Goal: Information Seeking & Learning: Learn about a topic

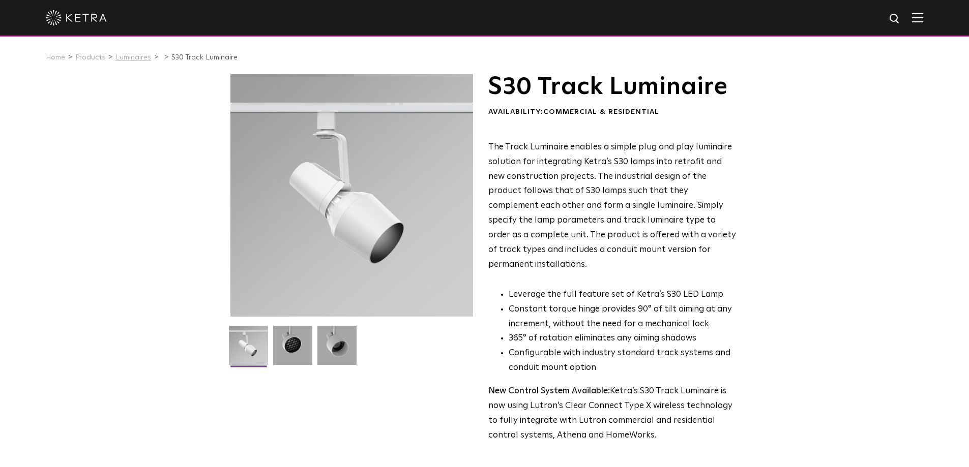
click at [130, 57] on link "Luminaires" at bounding box center [133, 57] width 36 height 7
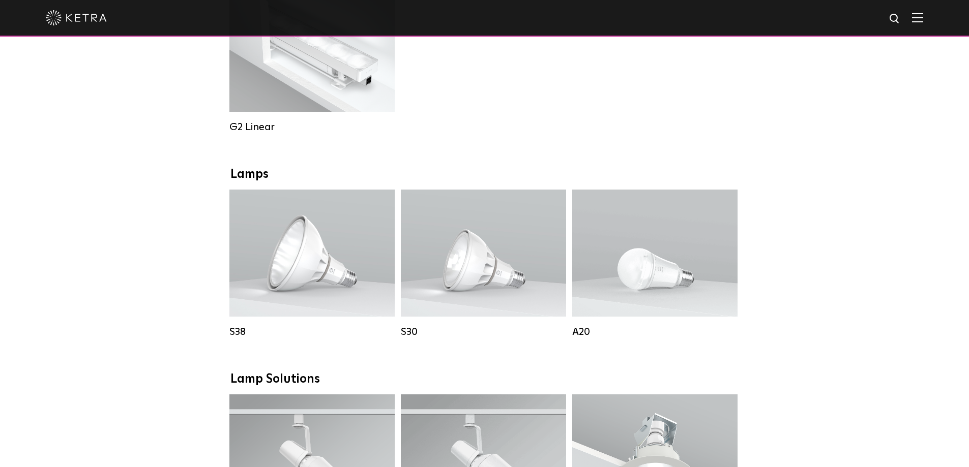
scroll to position [559, 0]
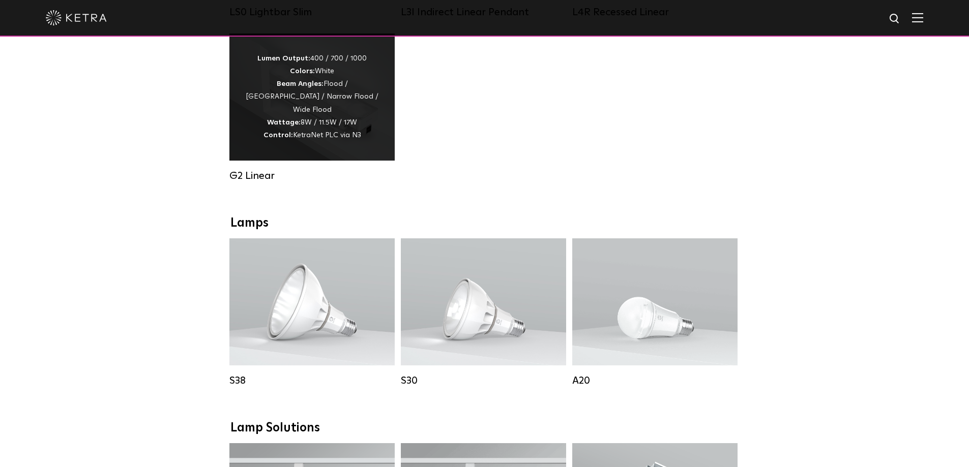
click at [277, 87] on strong "Beam Angles:" at bounding box center [300, 83] width 47 height 7
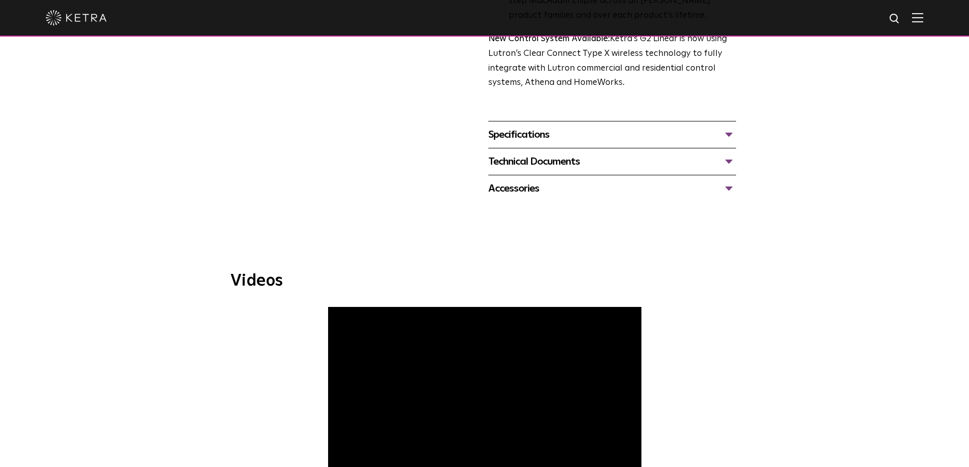
scroll to position [407, 0]
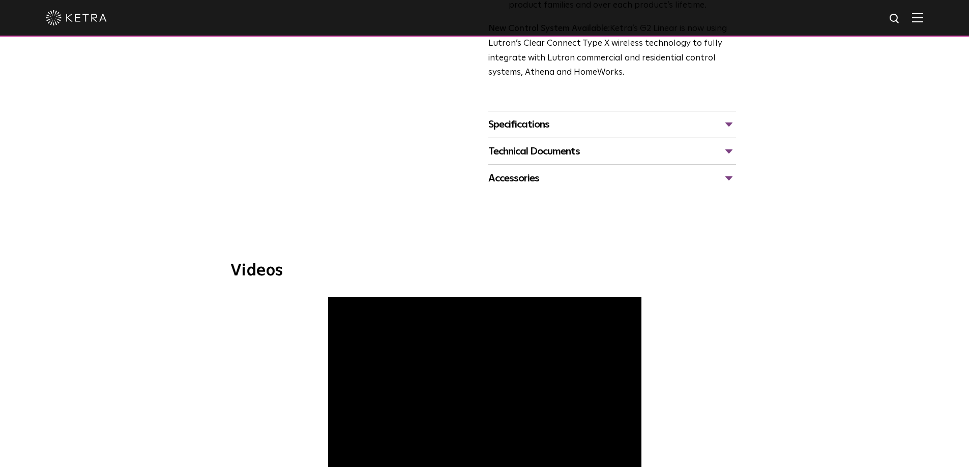
click at [644, 122] on div "Specifications" at bounding box center [612, 124] width 248 height 16
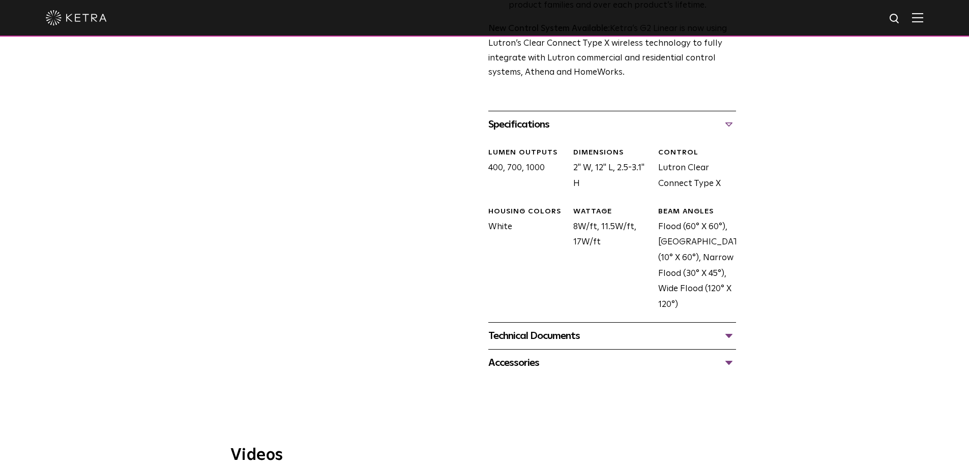
click at [551, 349] on div "Technical Documents G2 Specification Sheet G2 Installation Guide G2 Brochure G2…" at bounding box center [612, 335] width 248 height 27
click at [551, 342] on div "Technical Documents" at bounding box center [612, 336] width 248 height 16
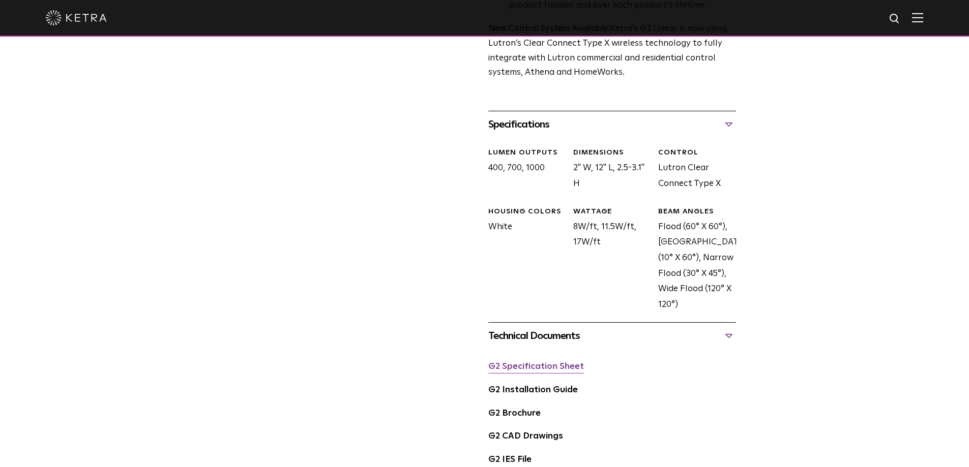
click at [537, 366] on link "G2 Specification Sheet" at bounding box center [536, 367] width 96 height 9
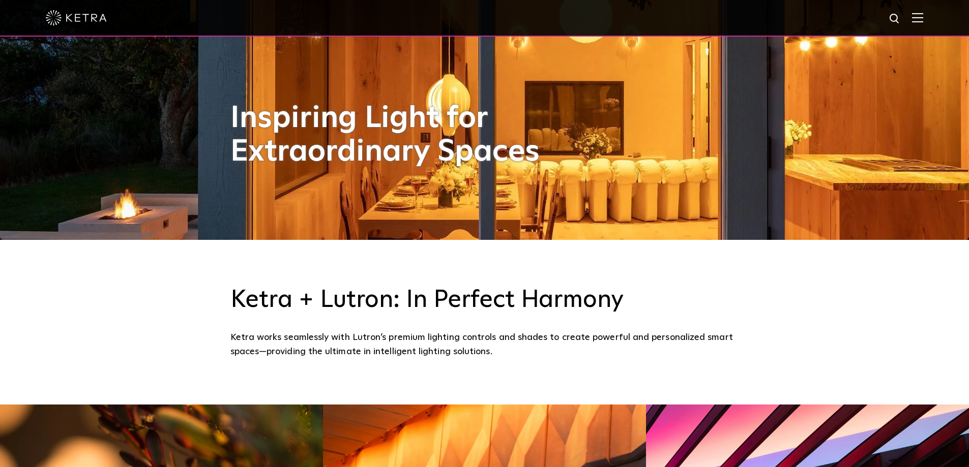
scroll to position [102, 0]
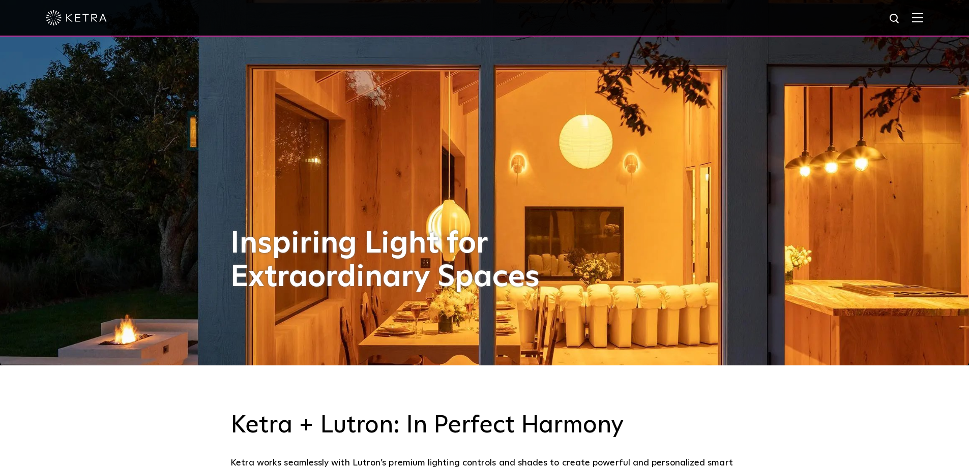
click at [919, 22] on div at bounding box center [484, 18] width 877 height 36
click at [923, 20] on img at bounding box center [917, 18] width 11 height 10
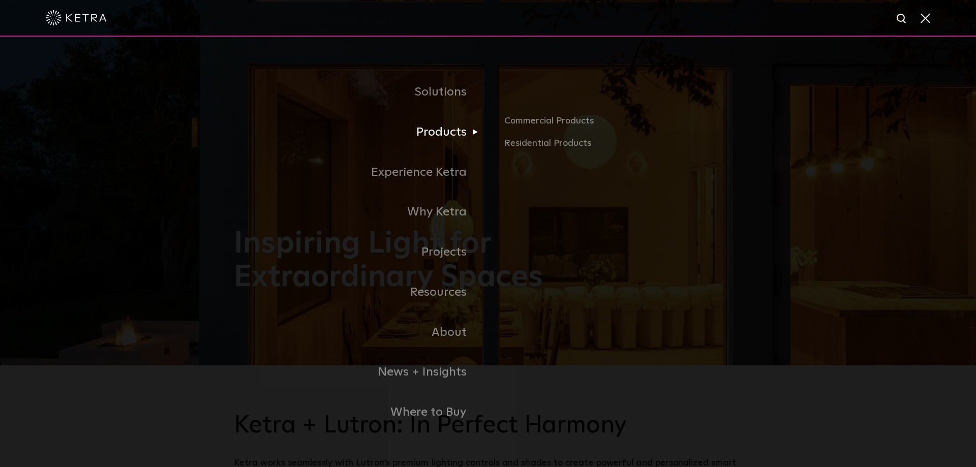
click at [461, 135] on link "Products" at bounding box center [361, 132] width 254 height 40
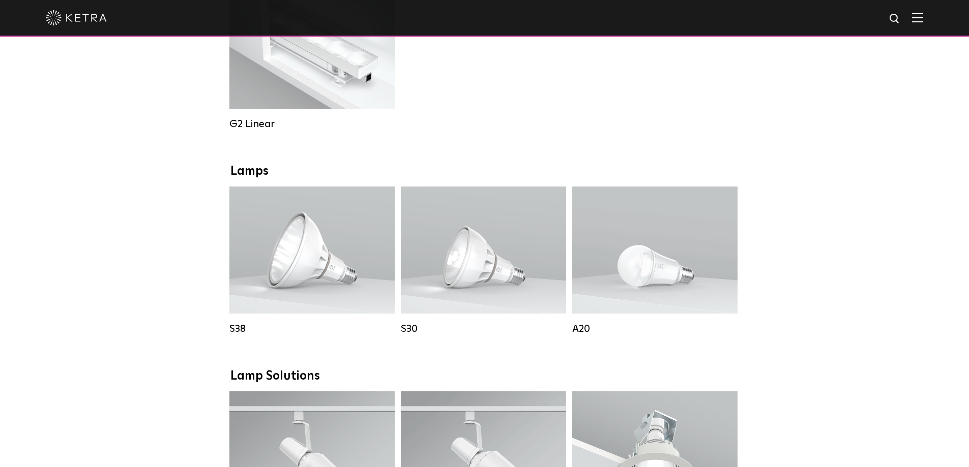
scroll to position [661, 0]
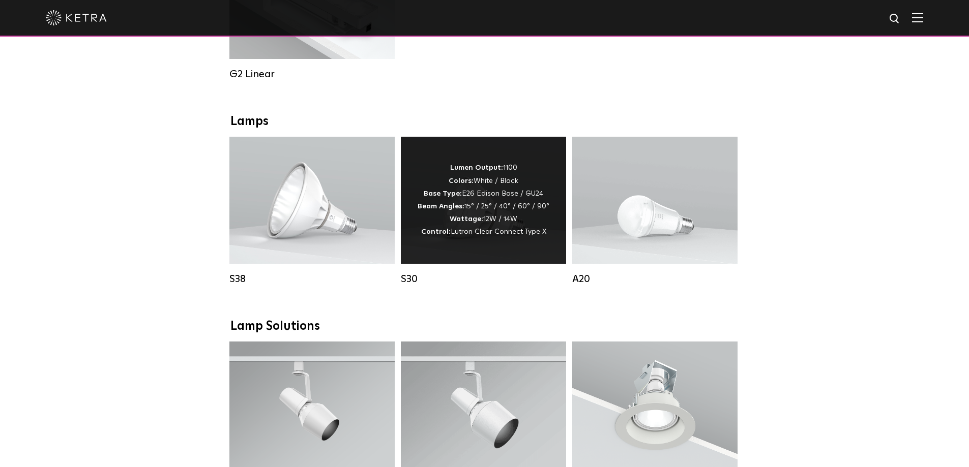
click at [501, 235] on div "Lumen Output: 1100 Colors: White / Black Base Type: E26 Edison Base / GU24 Beam…" at bounding box center [484, 200] width 132 height 77
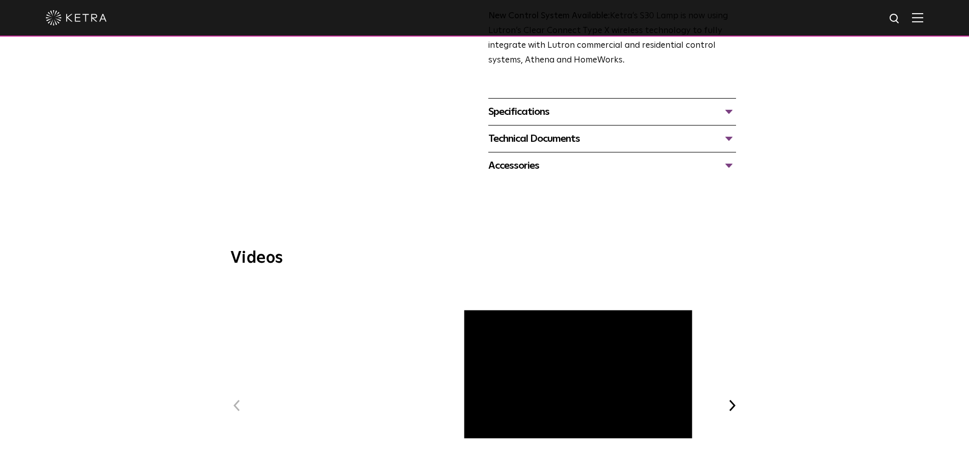
scroll to position [305, 0]
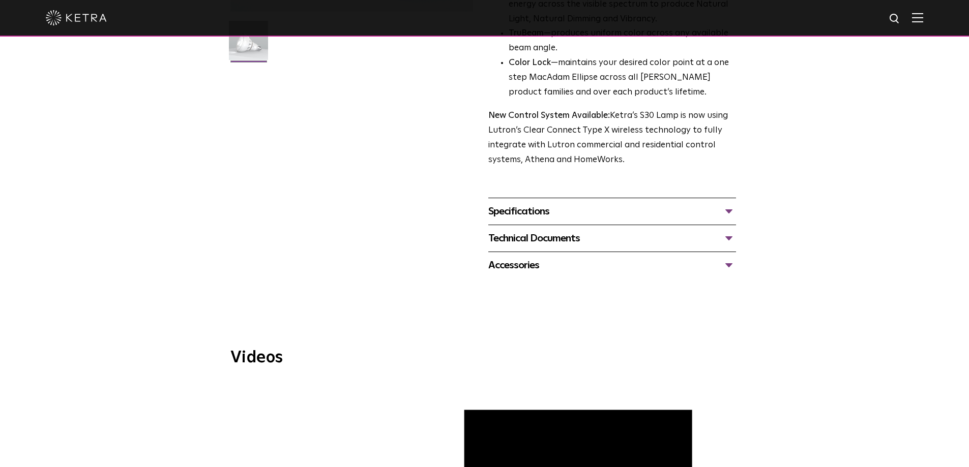
click at [512, 216] on div "Specifications" at bounding box center [612, 211] width 248 height 16
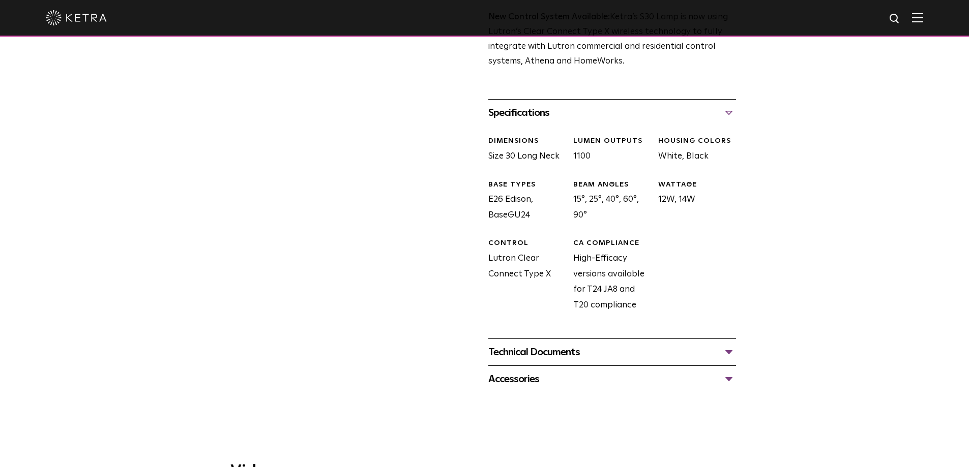
scroll to position [407, 0]
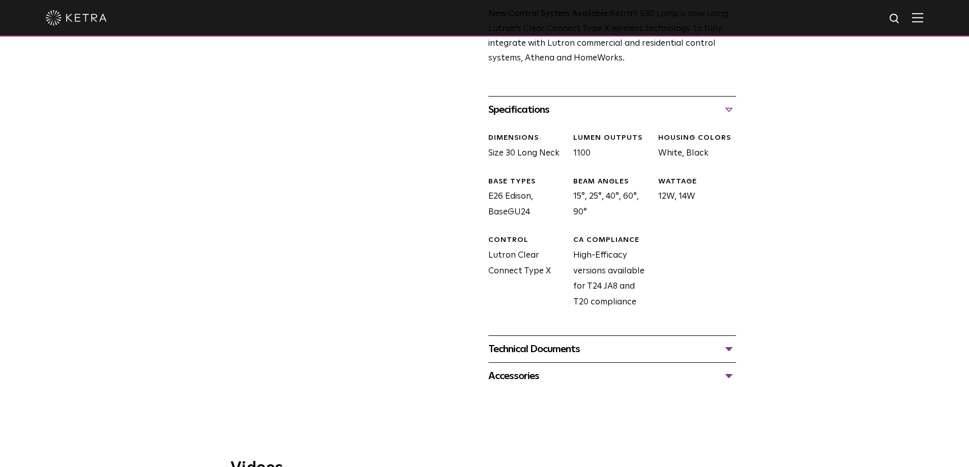
click at [506, 350] on div "Technical Documents" at bounding box center [612, 349] width 248 height 16
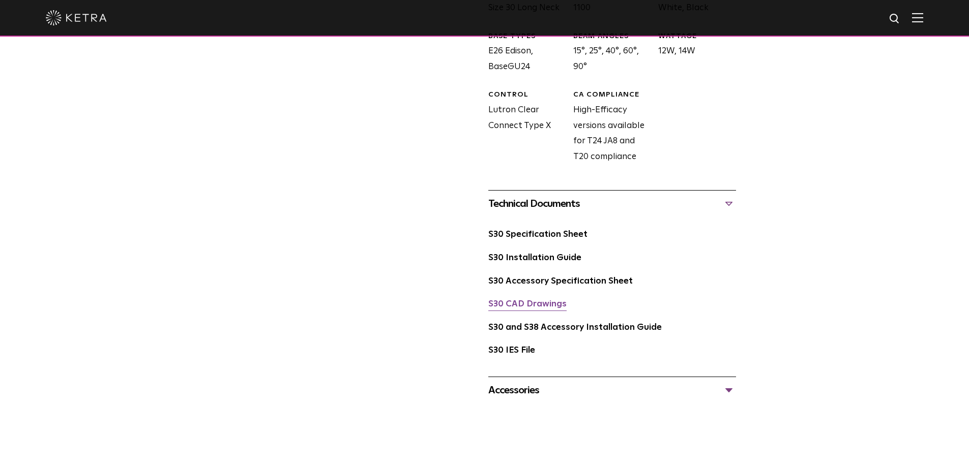
scroll to position [559, 0]
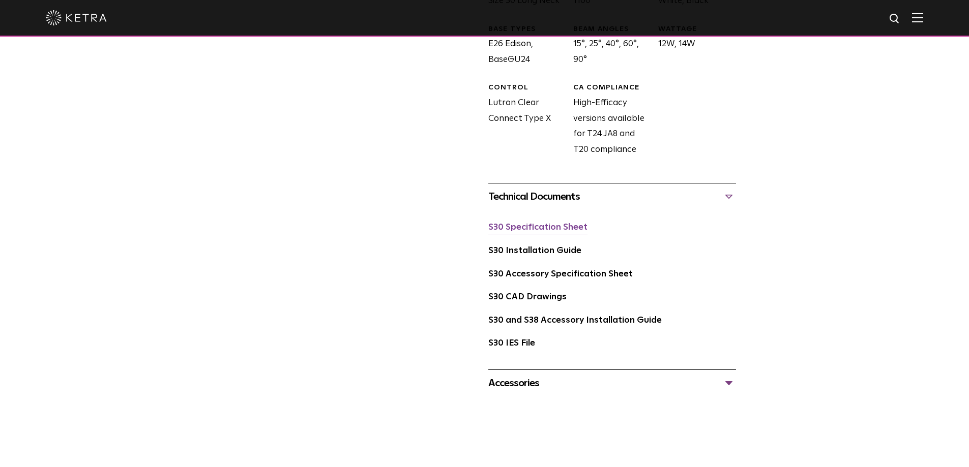
click at [557, 230] on link "S30 Specification Sheet" at bounding box center [537, 227] width 99 height 9
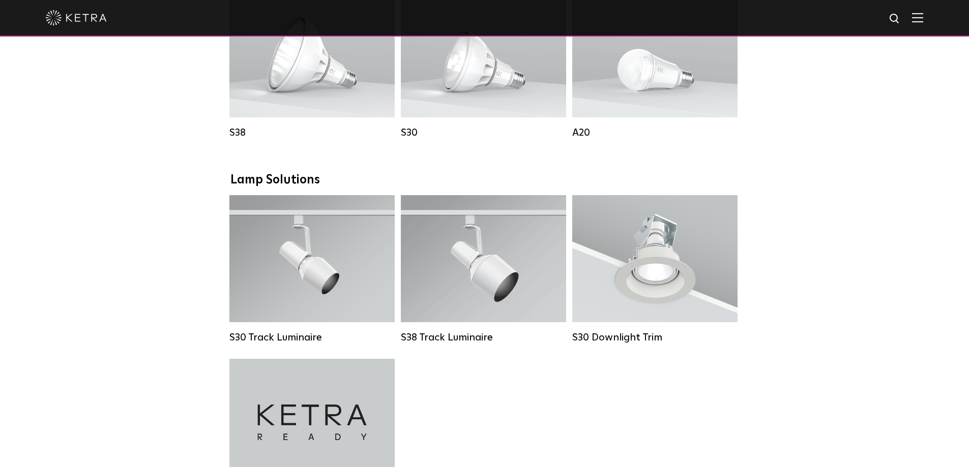
scroll to position [814, 0]
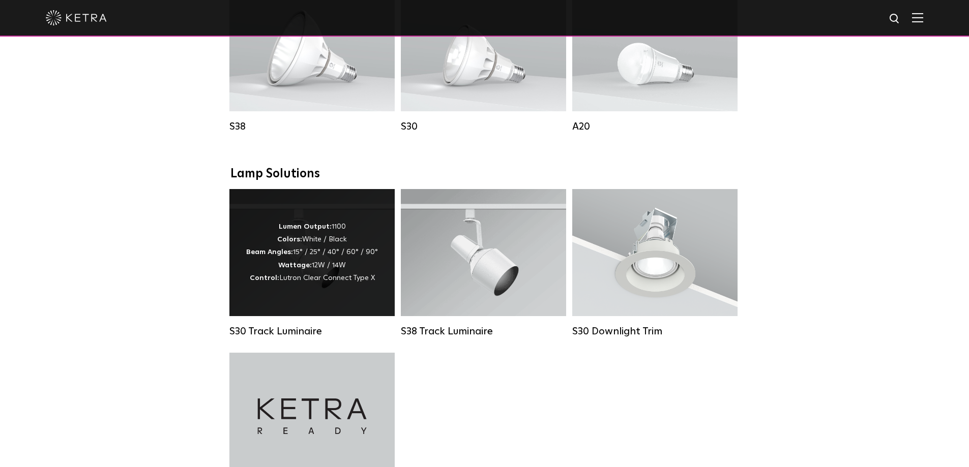
click at [278, 281] on div "Lumen Output: 1100 Colors: White / Black Beam Angles: 15° / 25° / 40° / 60° / 9…" at bounding box center [312, 253] width 132 height 64
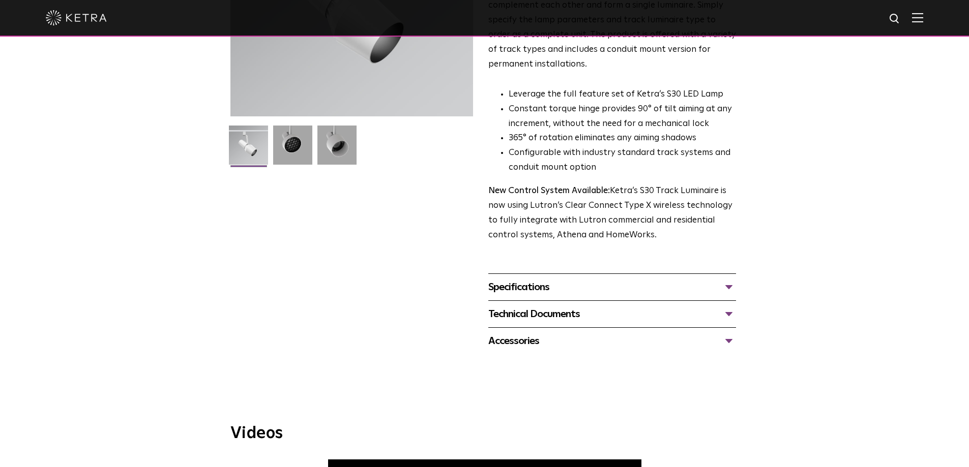
scroll to position [203, 0]
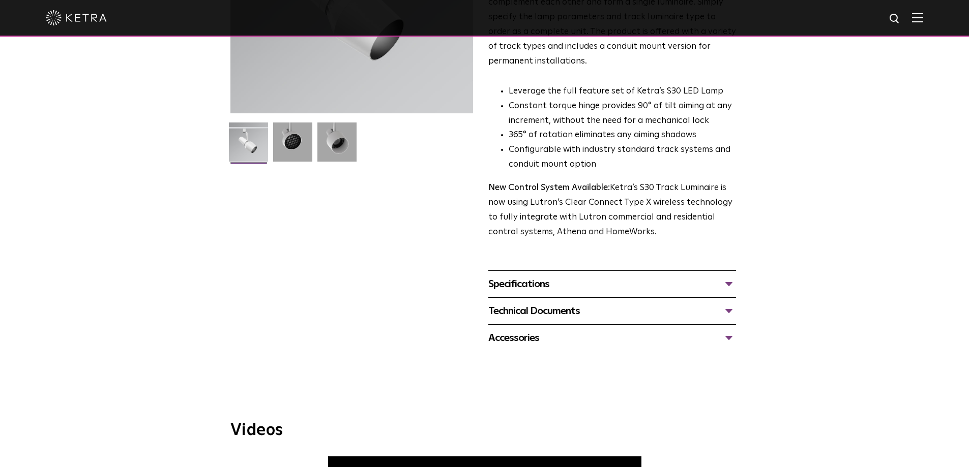
click at [587, 276] on div "Specifications" at bounding box center [612, 284] width 248 height 16
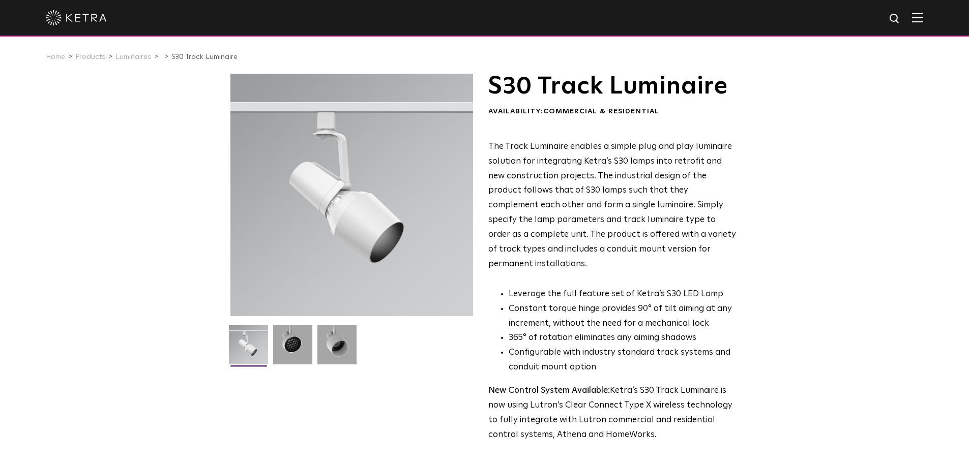
scroll to position [0, 0]
click at [126, 205] on div "S30 Track Luminaire Availability: Commercial & Residential The Track Luminaire …" at bounding box center [484, 383] width 969 height 618
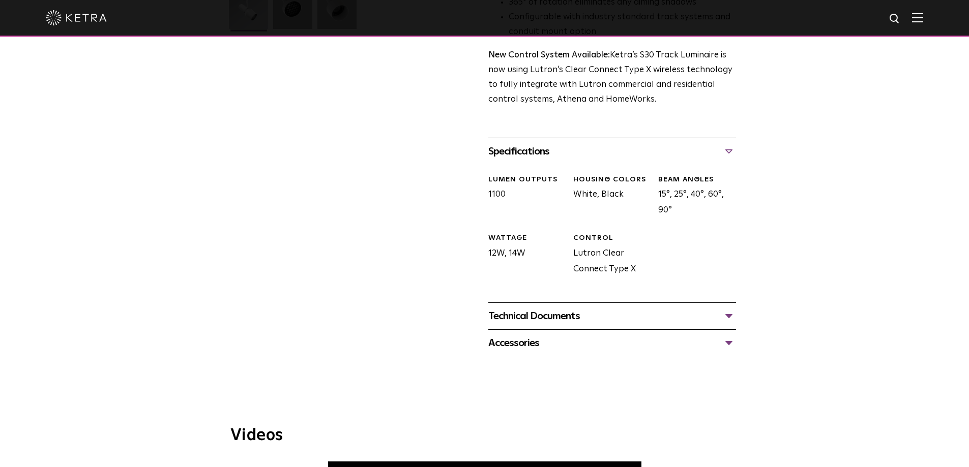
scroll to position [356, 0]
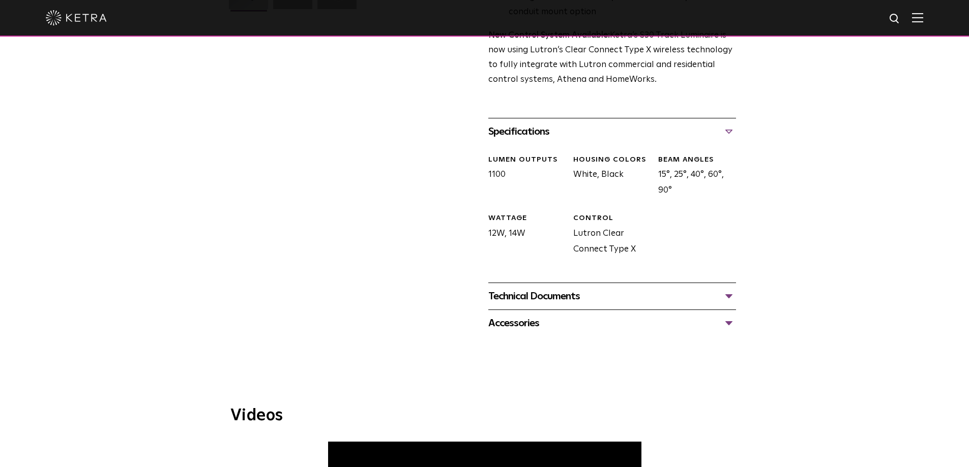
click at [604, 283] on div "Technical Documents S30 Track Luminaire Specification Sheet S30 Track Installat…" at bounding box center [612, 296] width 248 height 27
click at [573, 288] on div "Technical Documents" at bounding box center [612, 296] width 248 height 16
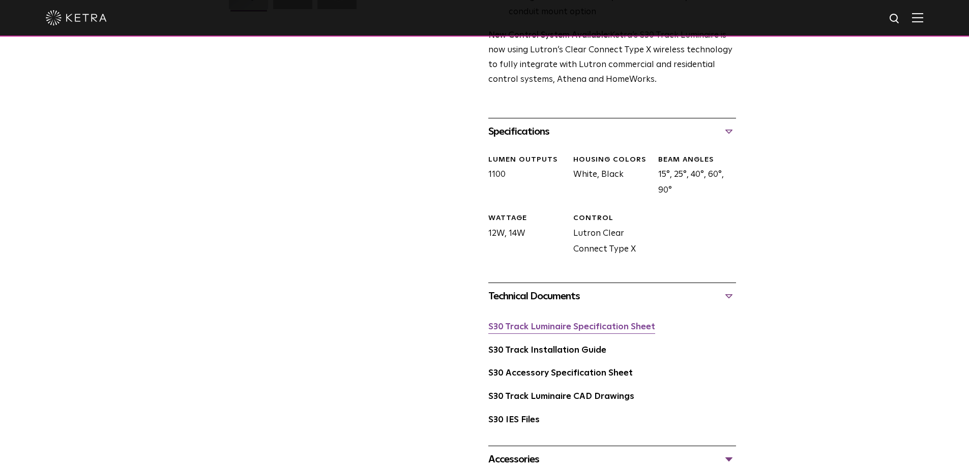
click at [558, 323] on link "S30 Track Luminaire Specification Sheet" at bounding box center [571, 327] width 167 height 9
